Goal: Task Accomplishment & Management: Manage account settings

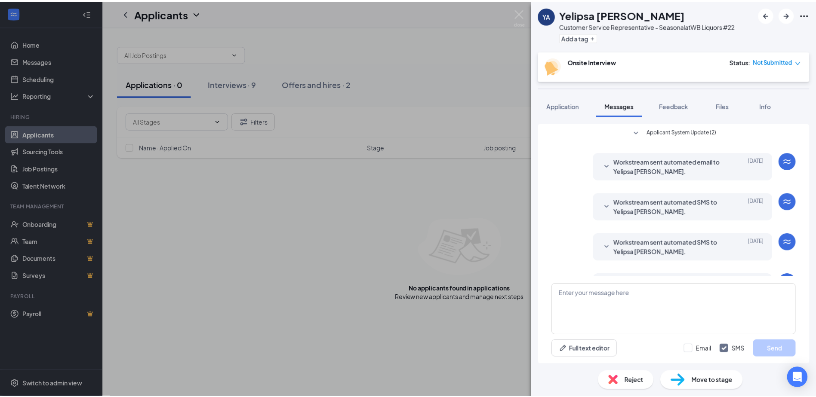
scroll to position [163, 0]
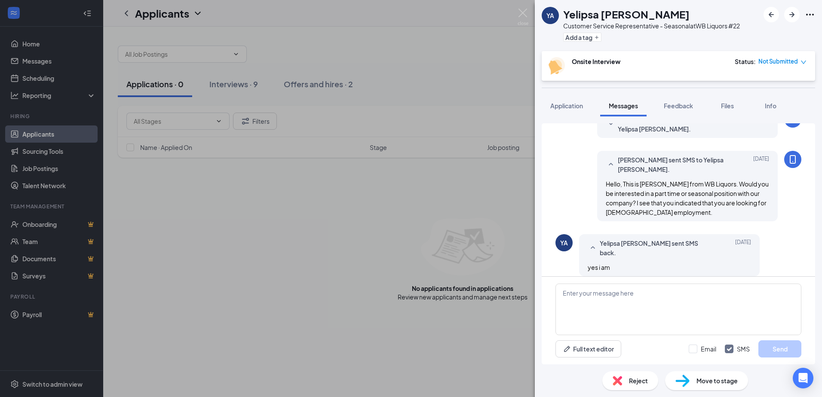
click at [497, 374] on div "YA Yelipsa [PERSON_NAME] Customer Service Representative - Seasonal at WB Liquo…" at bounding box center [411, 198] width 822 height 397
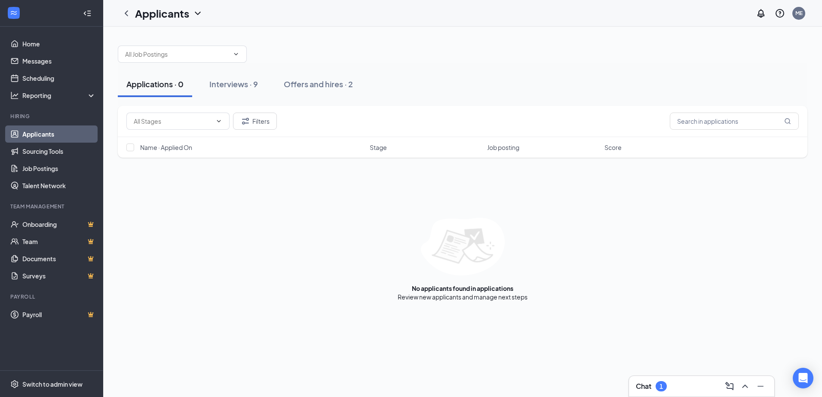
click at [64, 134] on link "Applicants" at bounding box center [59, 134] width 74 height 17
click at [249, 87] on div "Interviews · 9" at bounding box center [233, 84] width 49 height 11
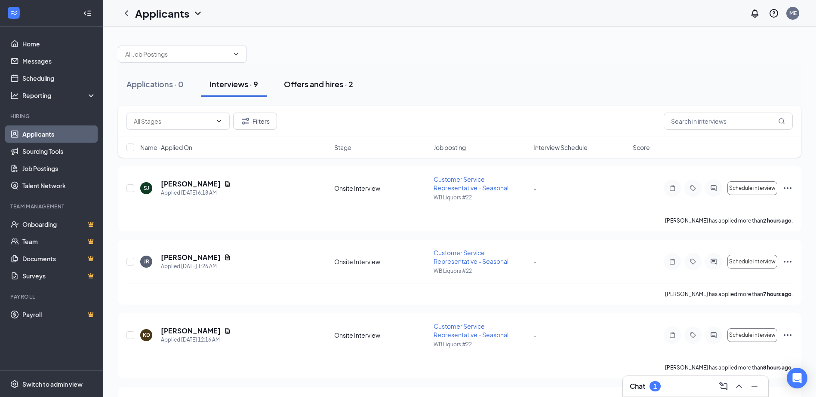
click at [313, 87] on div "Offers and hires · 2" at bounding box center [318, 84] width 69 height 11
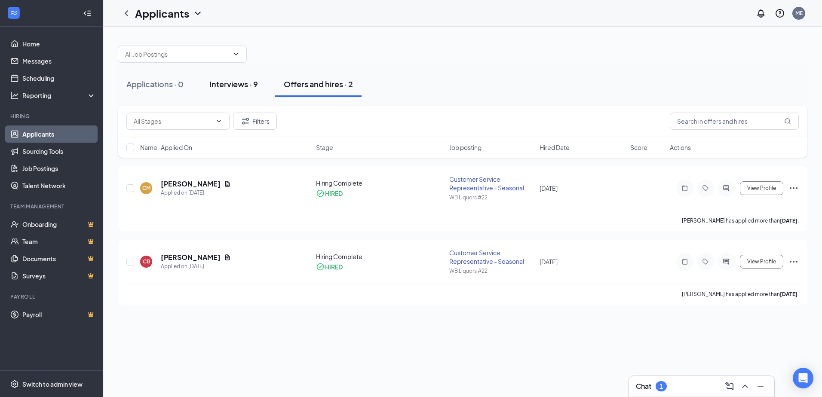
click at [246, 84] on div "Interviews · 9" at bounding box center [233, 84] width 49 height 11
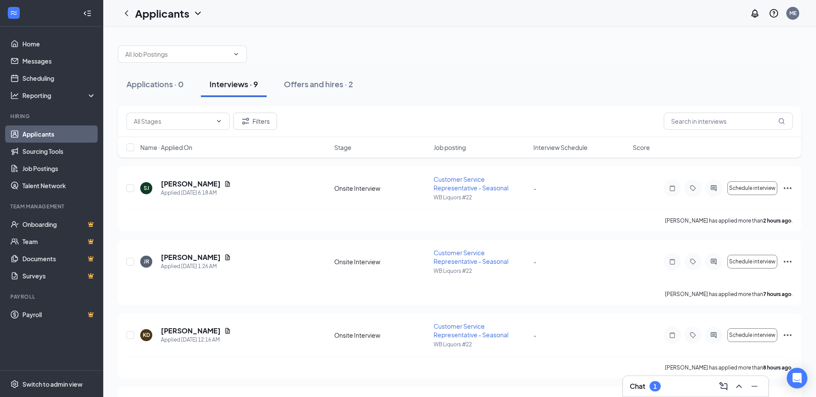
click at [665, 384] on div "Chat 1" at bounding box center [696, 387] width 132 height 14
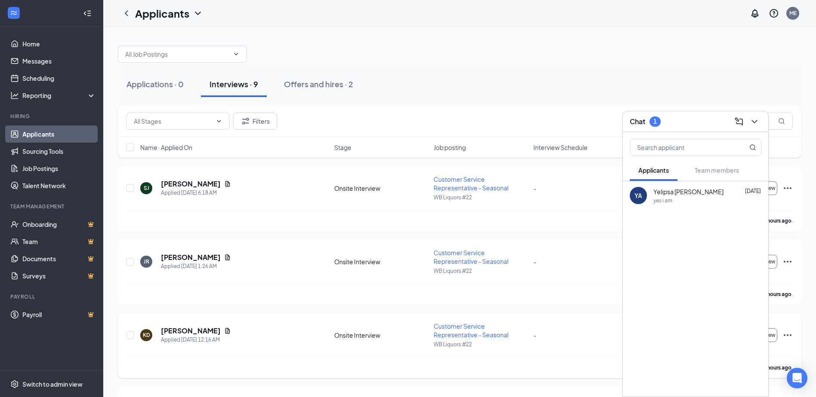
click at [602, 321] on div "KD [PERSON_NAME] Applied [DATE] 12:16 AM Onsite Interview Customer Service Repr…" at bounding box center [459, 345] width 683 height 65
click at [673, 124] on div "Chat 1" at bounding box center [696, 121] width 132 height 13
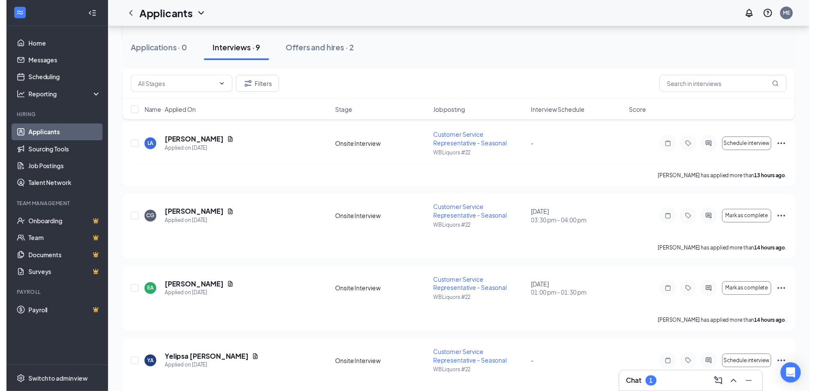
scroll to position [433, 0]
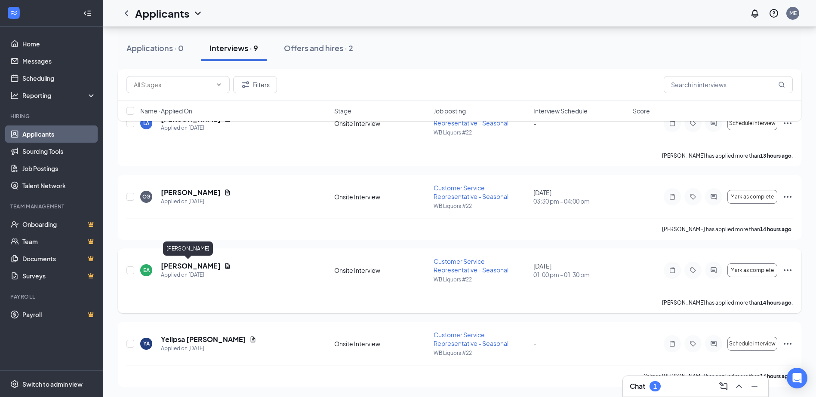
click at [185, 268] on h5 "[PERSON_NAME]" at bounding box center [191, 265] width 60 height 9
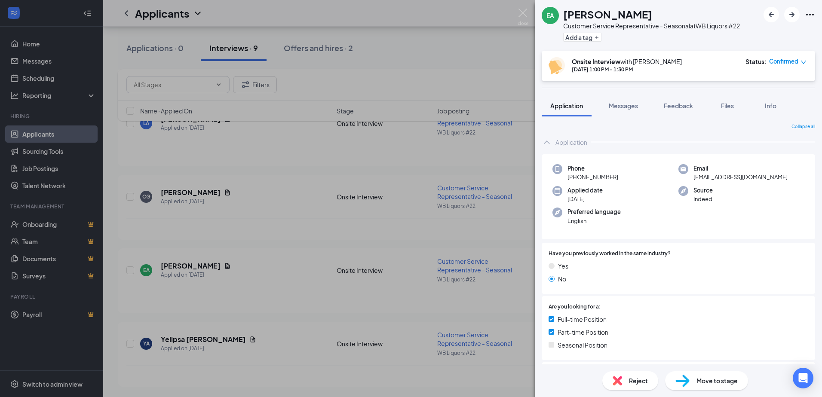
click at [287, 243] on div "EA [PERSON_NAME] Customer Service Representative - Seasonal at WB Liquors #22 A…" at bounding box center [411, 198] width 822 height 397
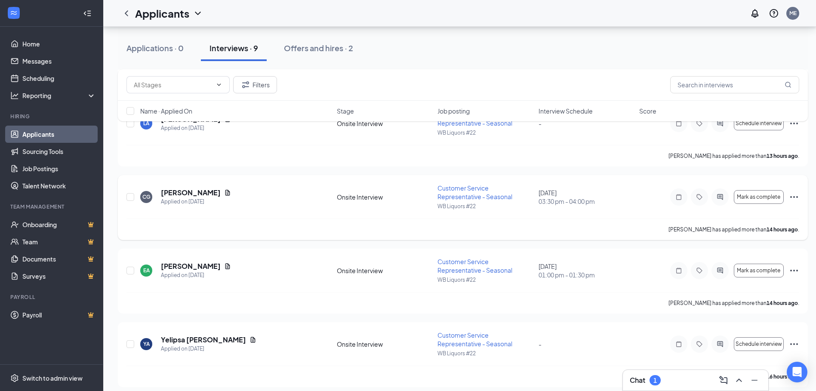
scroll to position [390, 0]
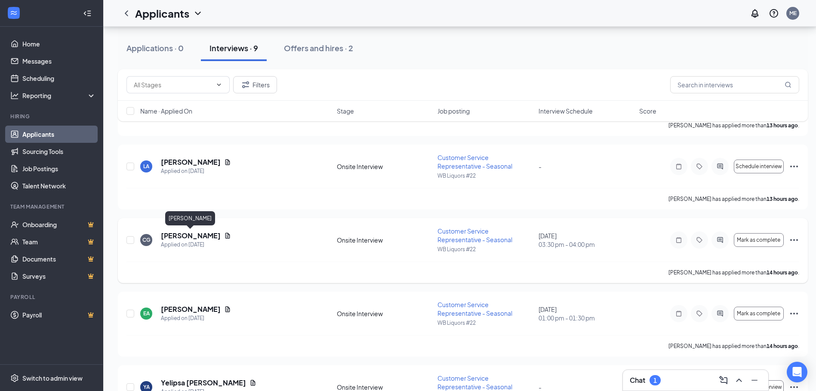
click at [201, 235] on h5 "[PERSON_NAME]" at bounding box center [191, 235] width 60 height 9
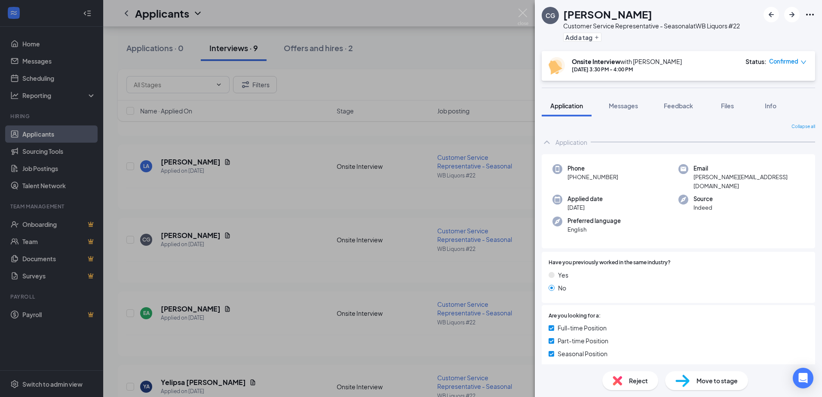
click at [196, 166] on div "CG [PERSON_NAME] Customer Service Representative - Seasonal at WB Liquors #22 A…" at bounding box center [411, 198] width 822 height 397
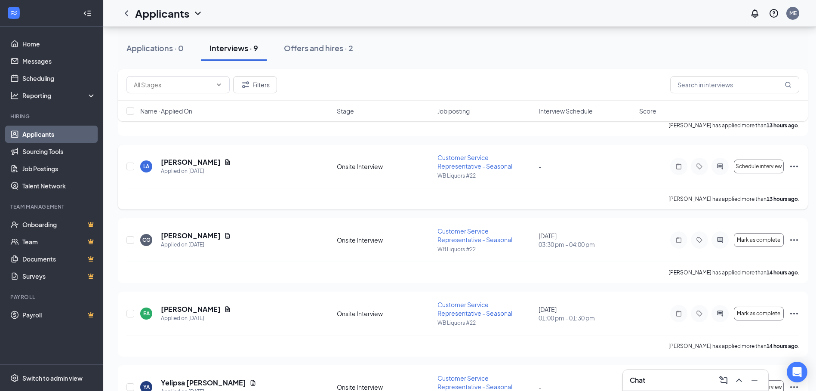
click at [196, 160] on h5 "[PERSON_NAME]" at bounding box center [191, 161] width 60 height 9
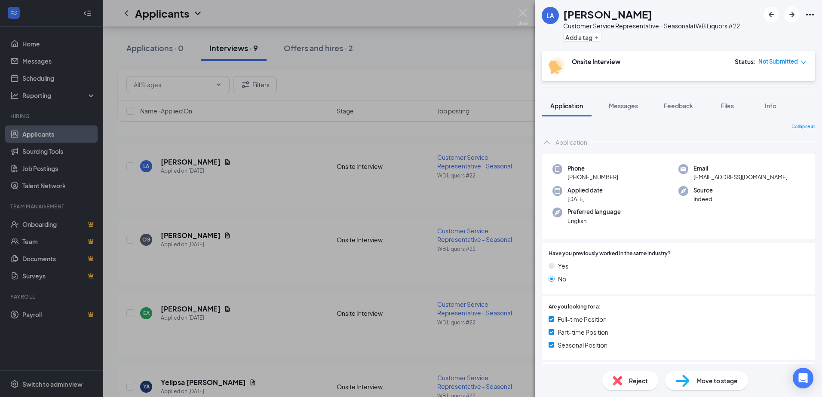
click at [270, 215] on div "LA [PERSON_NAME] Customer Service Representative - Seasonal at WB Liquors #22 A…" at bounding box center [411, 198] width 822 height 397
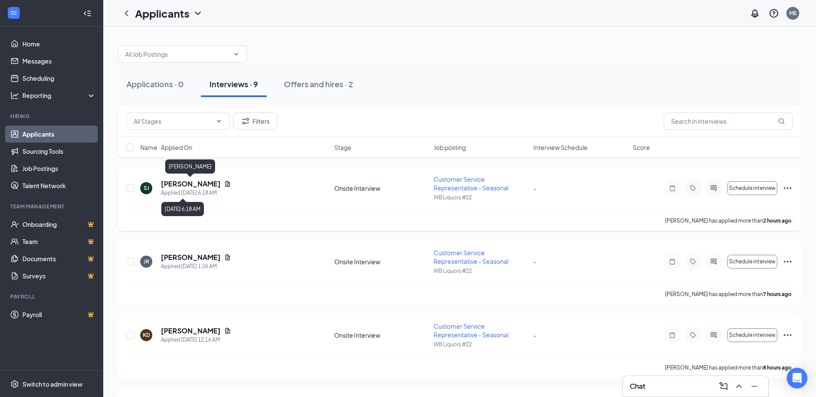
click at [193, 180] on h5 "[PERSON_NAME]" at bounding box center [191, 183] width 60 height 9
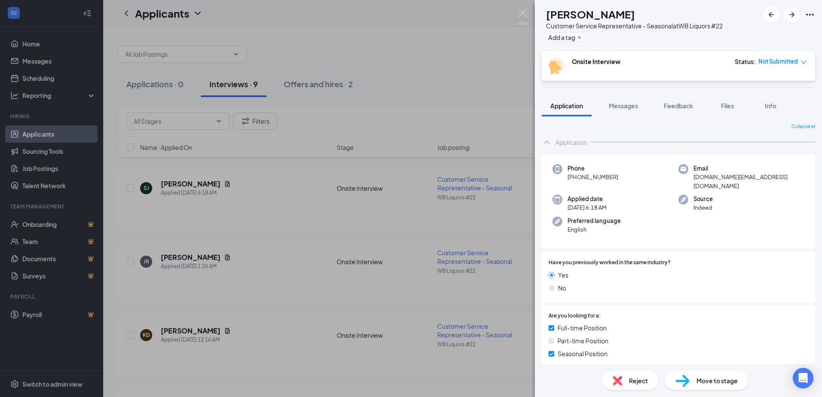
click at [260, 242] on div "SJ [PERSON_NAME] Customer Service Representative - Seasonal at WB Liquors #22 A…" at bounding box center [411, 198] width 822 height 397
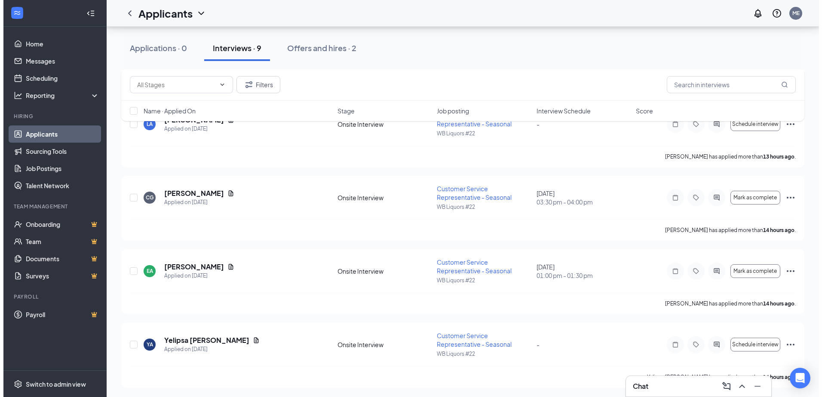
scroll to position [433, 0]
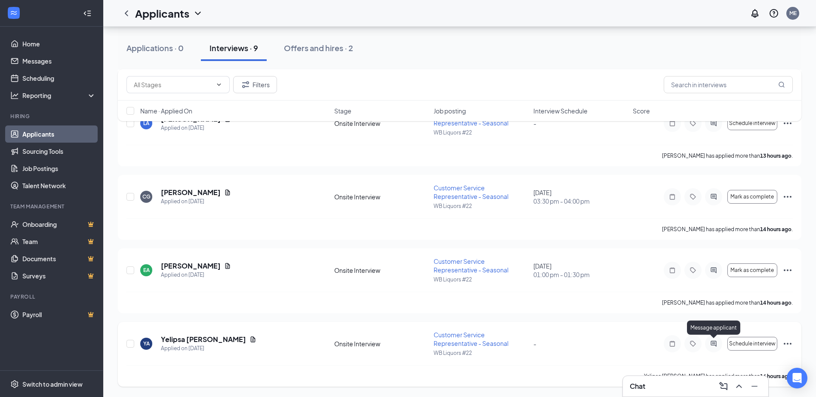
click at [716, 345] on icon "ActiveChat" at bounding box center [713, 344] width 10 height 7
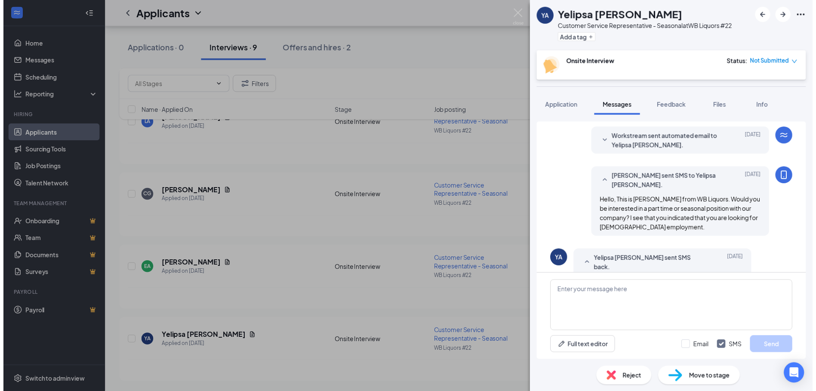
scroll to position [163, 0]
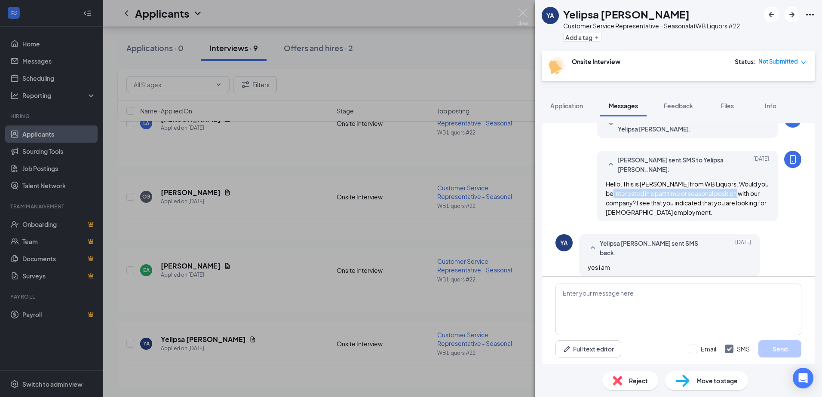
drag, startPoint x: 614, startPoint y: 193, endPoint x: 743, endPoint y: 193, distance: 128.1
click at [743, 193] on span "Hello, This is [PERSON_NAME] from WB Liquors. Would you be interested in a part…" at bounding box center [687, 198] width 163 height 36
click at [599, 264] on span "yes i am" at bounding box center [599, 268] width 22 height 8
click at [485, 227] on div "YA Yelipsa [PERSON_NAME] Customer Service Representative - Seasonal at WB Liquo…" at bounding box center [411, 198] width 822 height 397
